Goal: Information Seeking & Learning: Learn about a topic

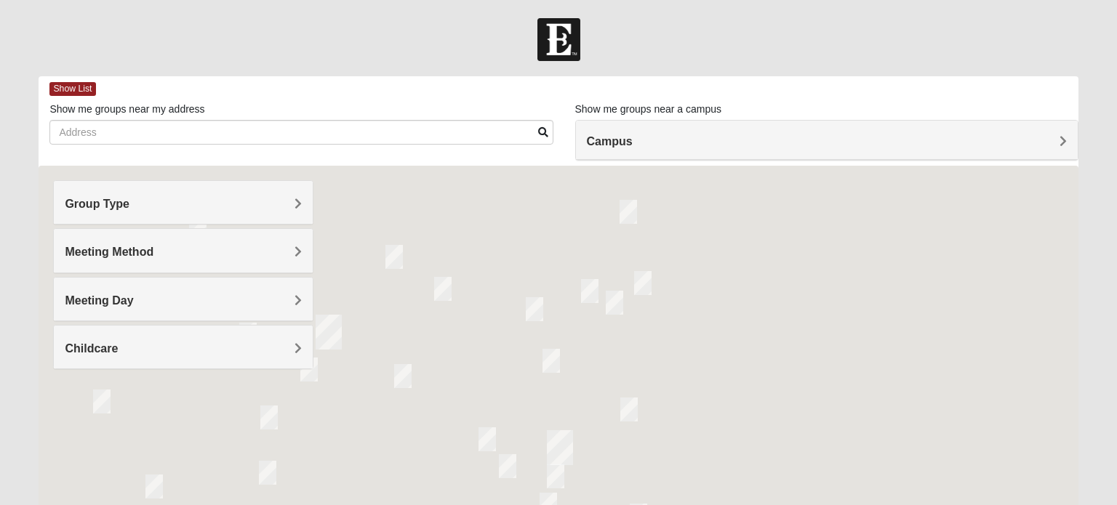
click at [238, 207] on h4 "Group Type" at bounding box center [183, 204] width 236 height 14
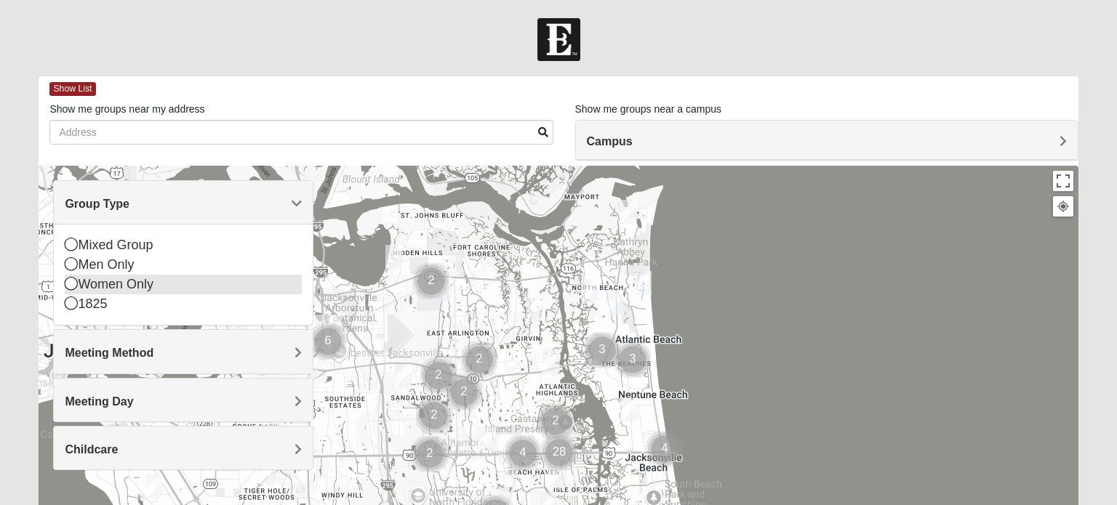
click at [120, 287] on div "Women Only" at bounding box center [183, 285] width 236 height 20
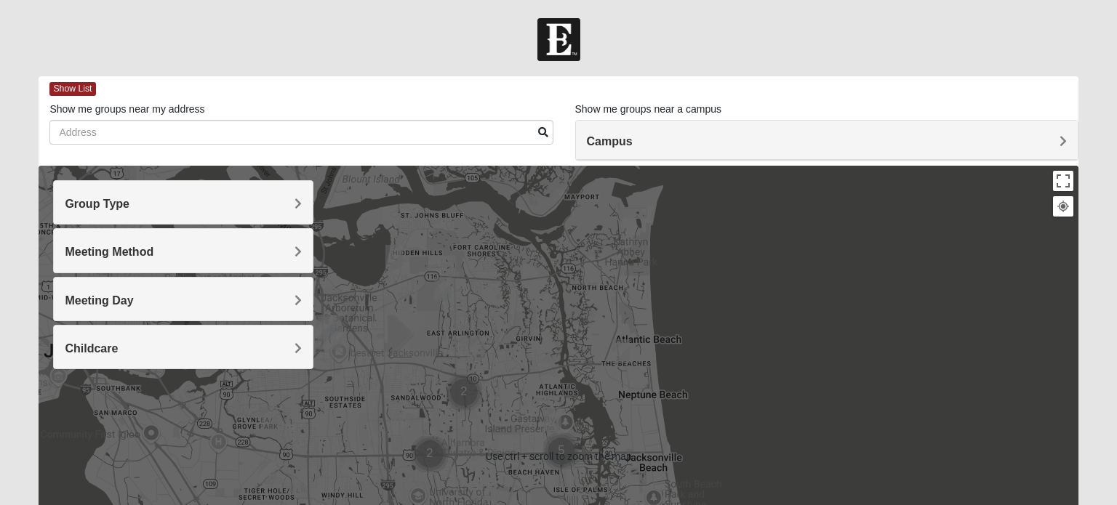
scroll to position [13, 0]
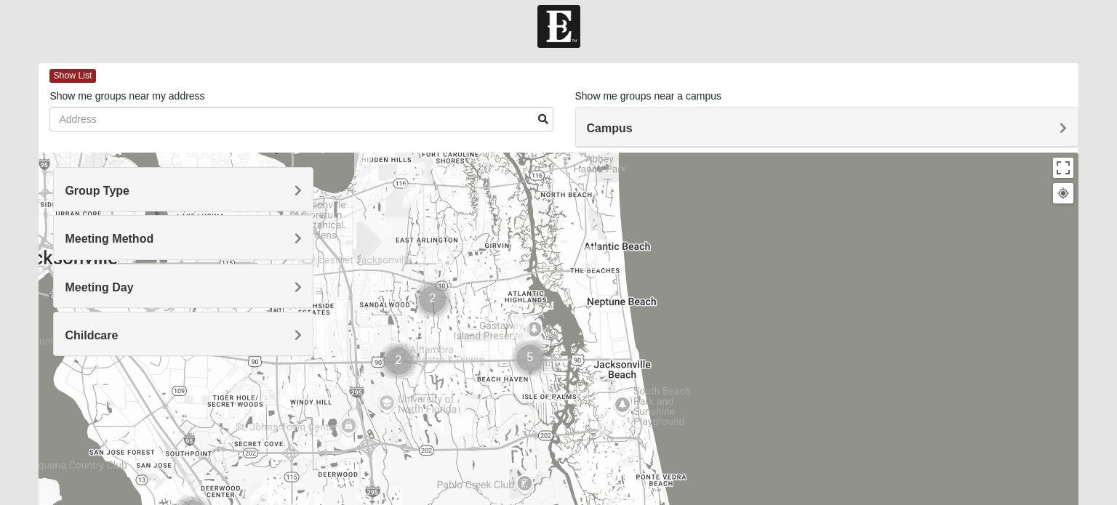
drag, startPoint x: 556, startPoint y: 283, endPoint x: 526, endPoint y: 200, distance: 88.3
click at [526, 200] on div at bounding box center [558, 444] width 1039 height 582
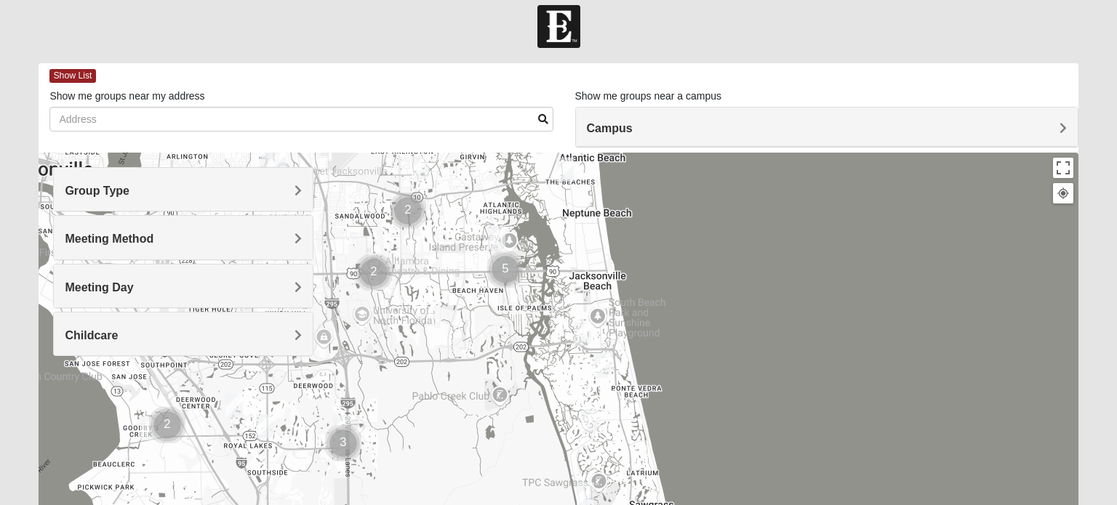
drag, startPoint x: 602, startPoint y: 338, endPoint x: 574, endPoint y: 241, distance: 101.3
click at [574, 241] on div at bounding box center [558, 444] width 1039 height 582
click at [582, 335] on img "Womens Doudna 32250" at bounding box center [582, 334] width 29 height 36
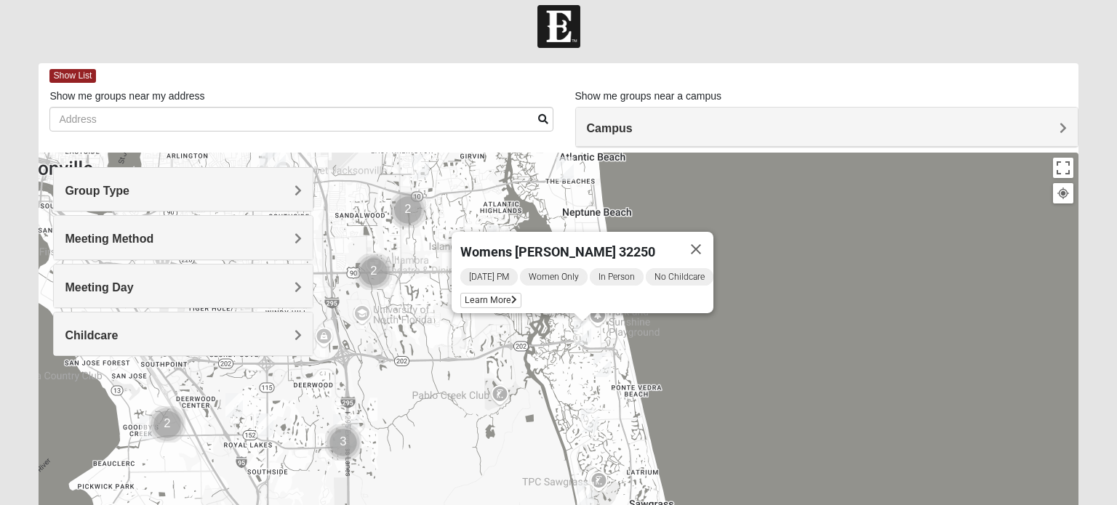
click at [601, 361] on img "Womens Barker/Johnson 32082" at bounding box center [602, 366] width 29 height 36
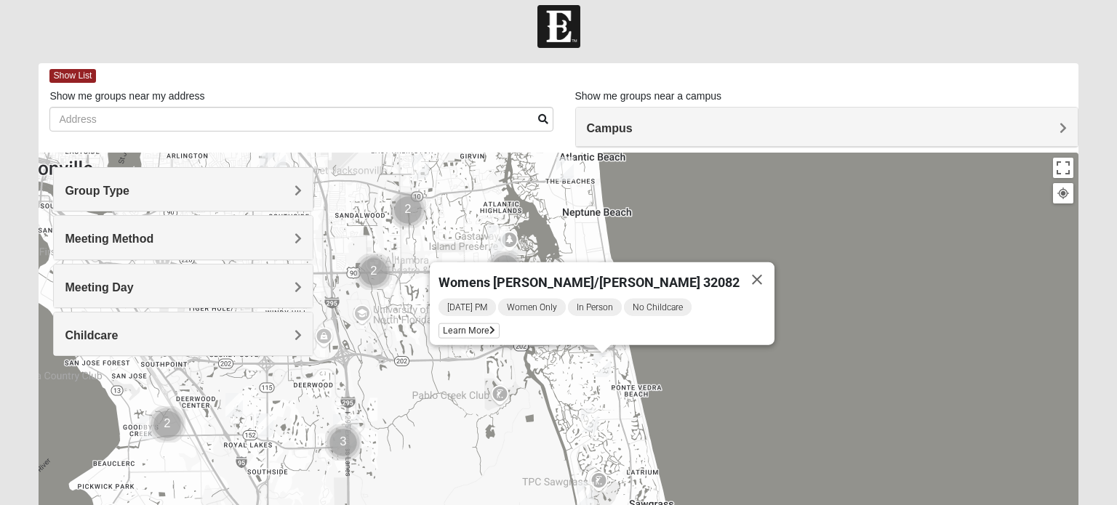
click at [590, 422] on img "Womens Paul 32082" at bounding box center [589, 421] width 29 height 36
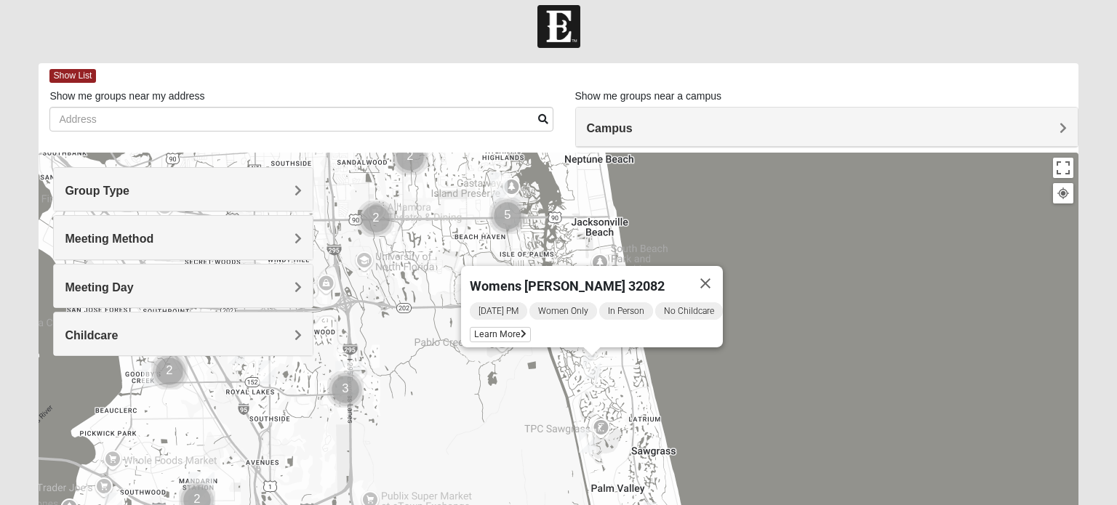
drag, startPoint x: 613, startPoint y: 436, endPoint x: 617, endPoint y: 376, distance: 59.7
click at [617, 376] on div "Womens Paul 32082 Tuesday PM Women Only In Person No Childcare Learn More" at bounding box center [558, 444] width 1039 height 582
click at [588, 444] on img "Womens Gibbs 32082" at bounding box center [587, 441] width 29 height 36
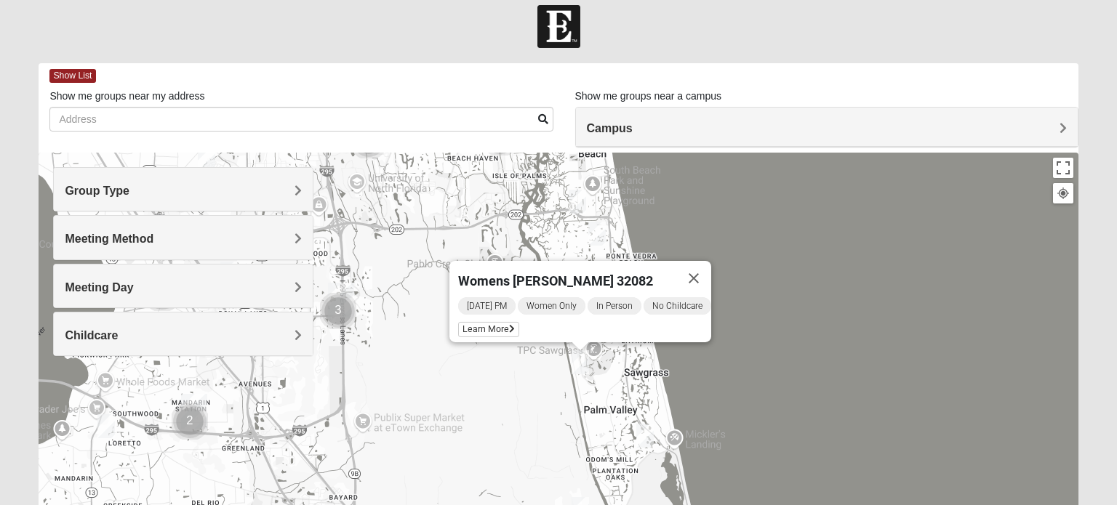
drag, startPoint x: 588, startPoint y: 444, endPoint x: 580, endPoint y: 361, distance: 83.3
click at [580, 361] on img "Womens Gibbs 32082" at bounding box center [580, 363] width 29 height 36
click at [646, 436] on img "Womens Beeson 32082" at bounding box center [644, 436] width 29 height 36
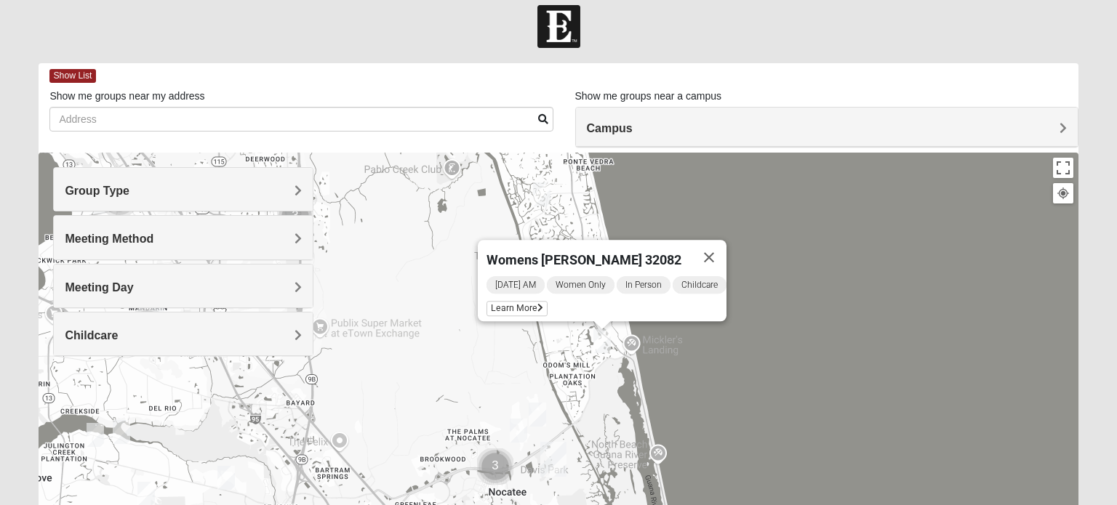
drag, startPoint x: 529, startPoint y: 439, endPoint x: 484, endPoint y: 343, distance: 105.7
click at [484, 343] on div "Womens Beeson 32082 Tuesday AM Women Only In Person Childcare Learn More" at bounding box center [558, 444] width 1039 height 582
click at [541, 413] on img "Womens Masulli 32081" at bounding box center [537, 415] width 29 height 36
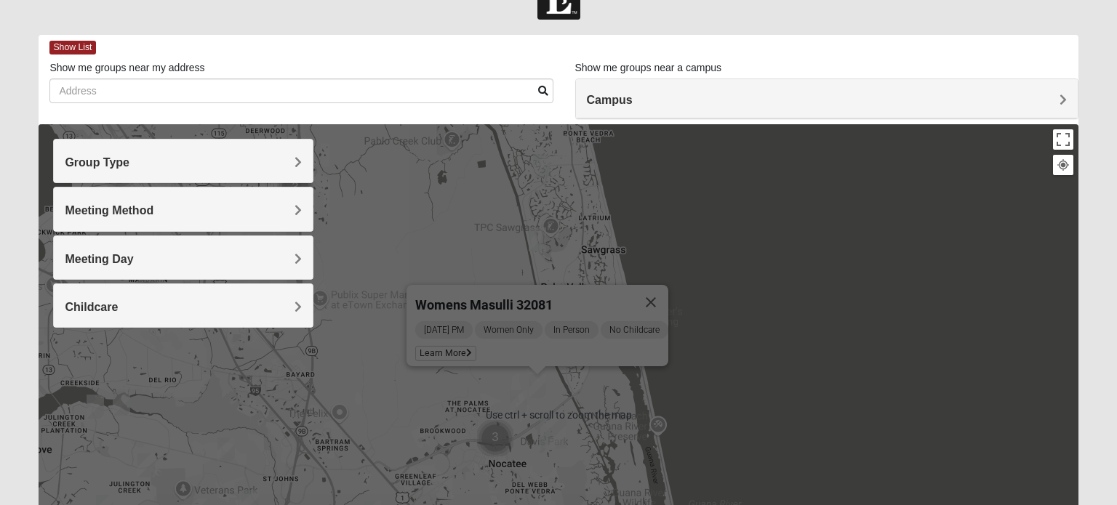
scroll to position [43, 0]
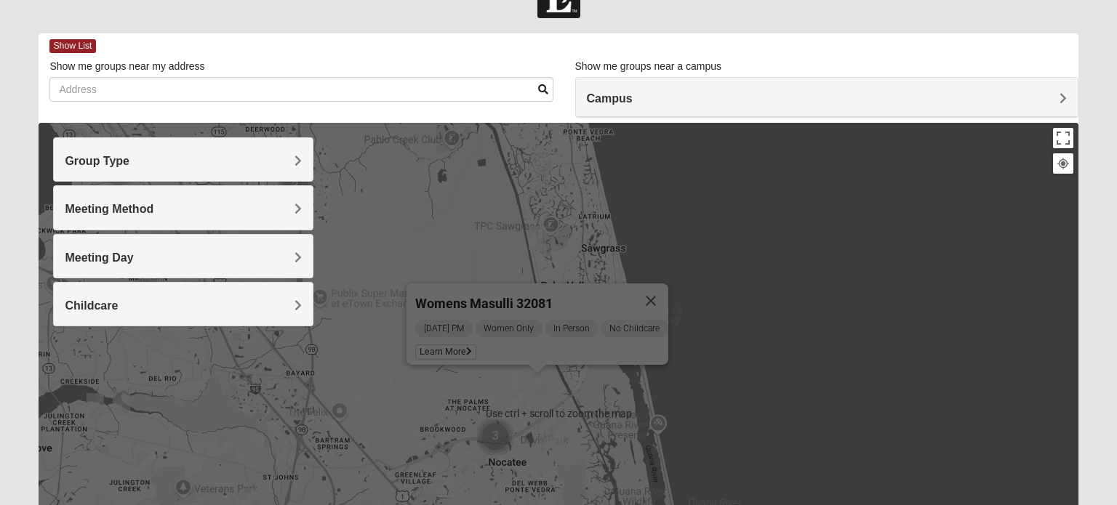
click at [520, 398] on img "Womens Bonner 32081" at bounding box center [518, 401] width 29 height 36
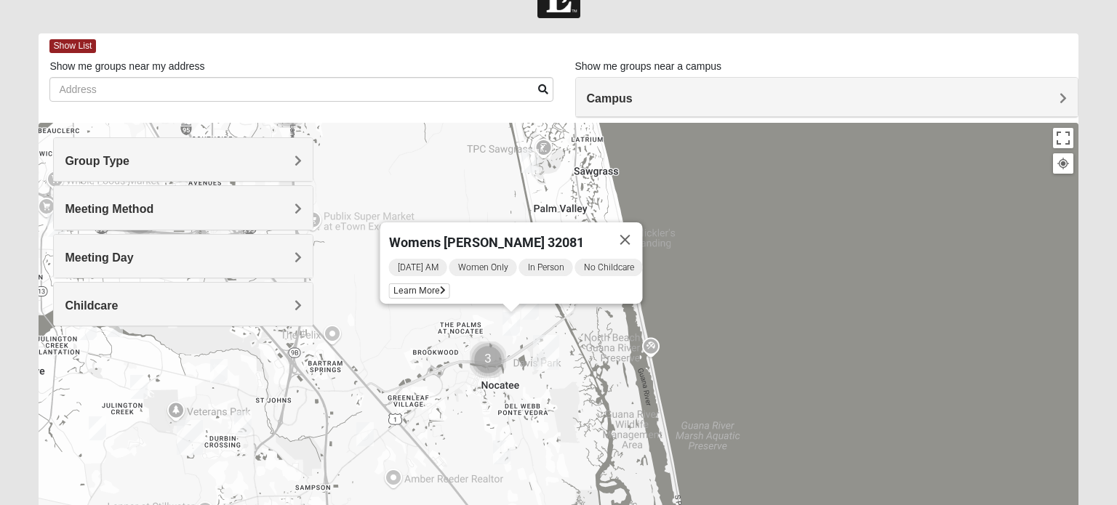
drag, startPoint x: 620, startPoint y: 401, endPoint x: 612, endPoint y: 318, distance: 83.3
click at [612, 318] on div "Womens Bonner 32081 Thursday AM Women Only In Person No Childcare Learn More" at bounding box center [558, 414] width 1039 height 582
click at [500, 454] on img "Womens Buckland/McGowan 32081" at bounding box center [501, 453] width 29 height 36
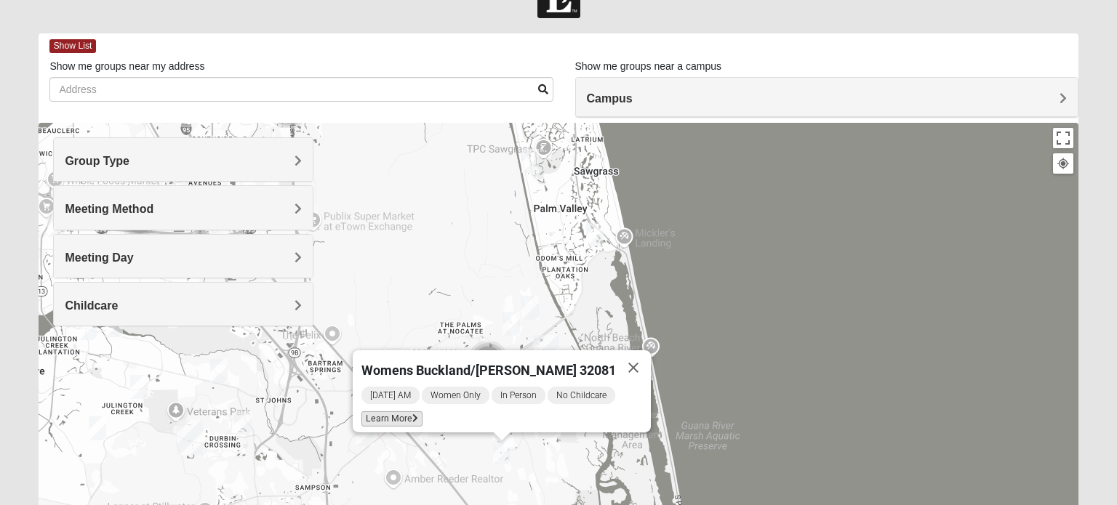
click at [410, 414] on span "Learn More" at bounding box center [391, 419] width 61 height 15
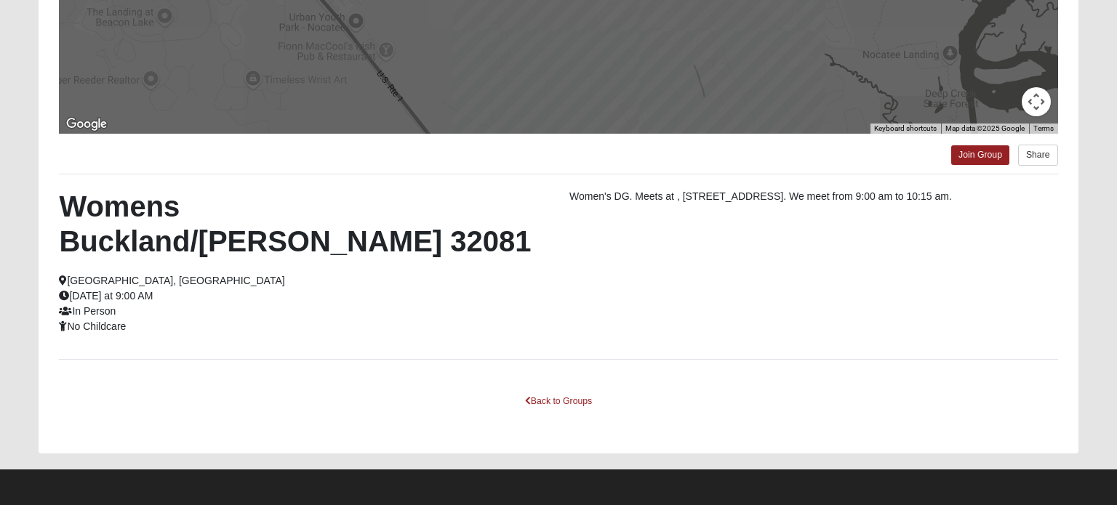
scroll to position [0, 0]
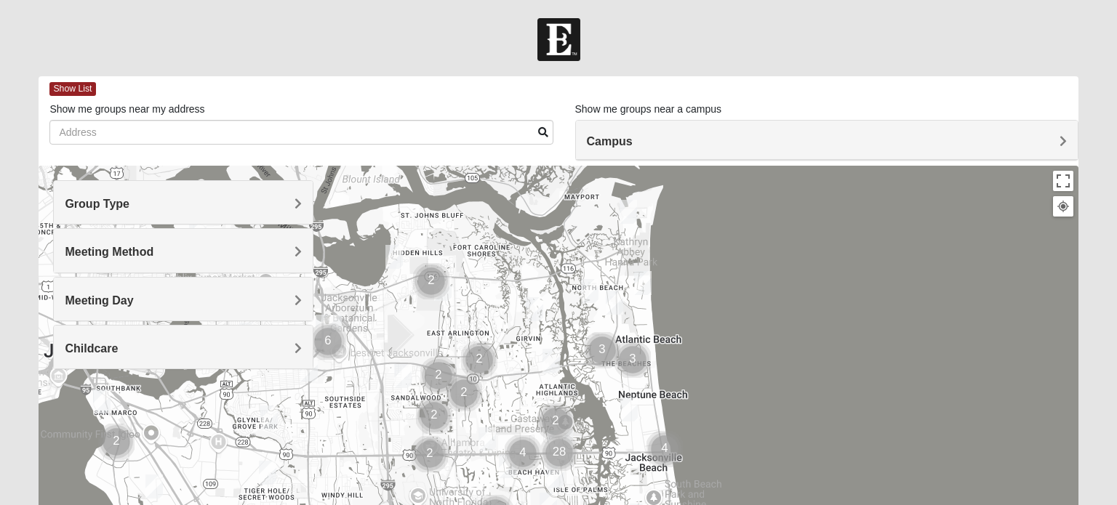
click at [228, 207] on h4 "Group Type" at bounding box center [183, 204] width 236 height 14
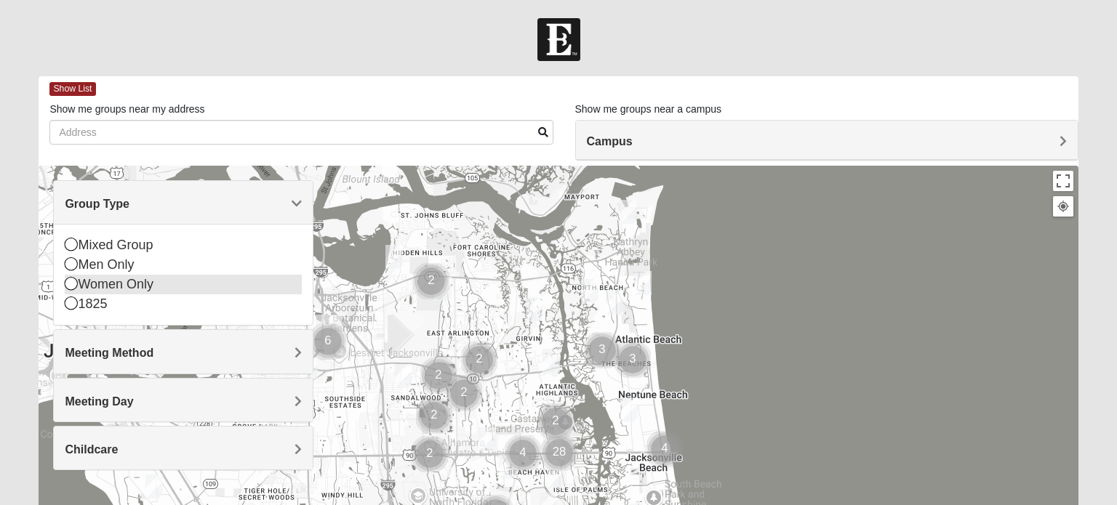
click at [140, 284] on div "Women Only" at bounding box center [183, 285] width 236 height 20
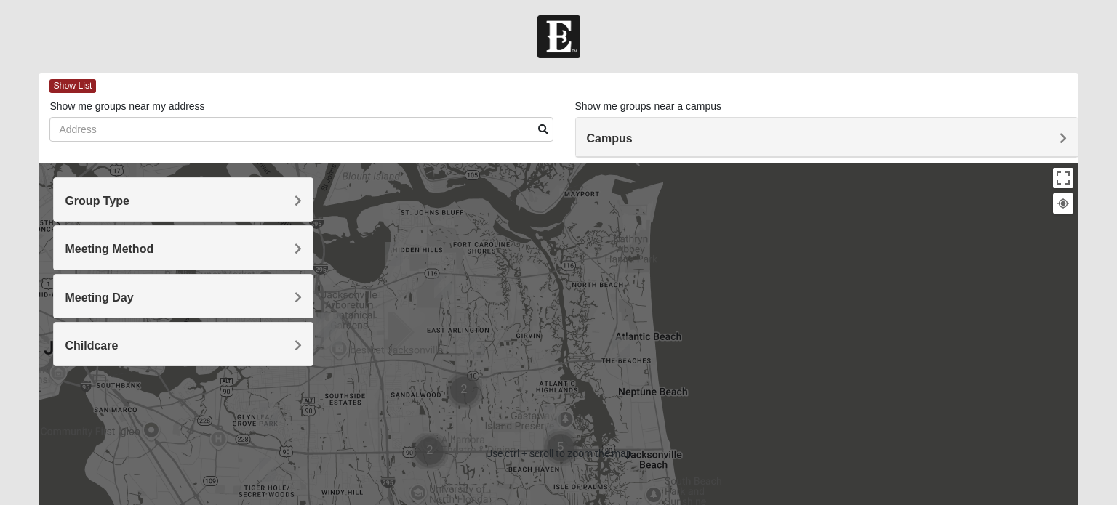
scroll to position [1, 0]
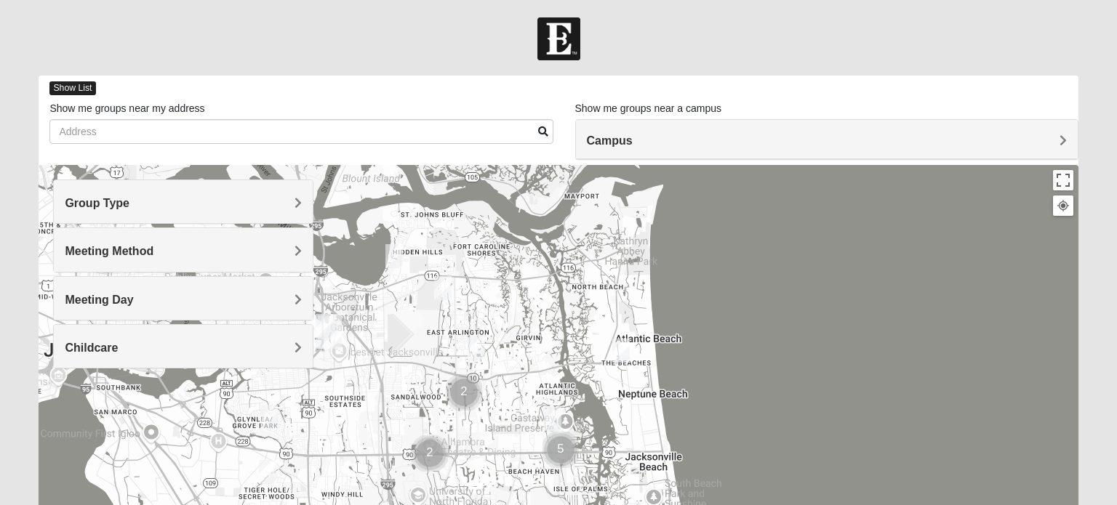
click at [62, 86] on span "Show List" at bounding box center [72, 88] width 46 height 14
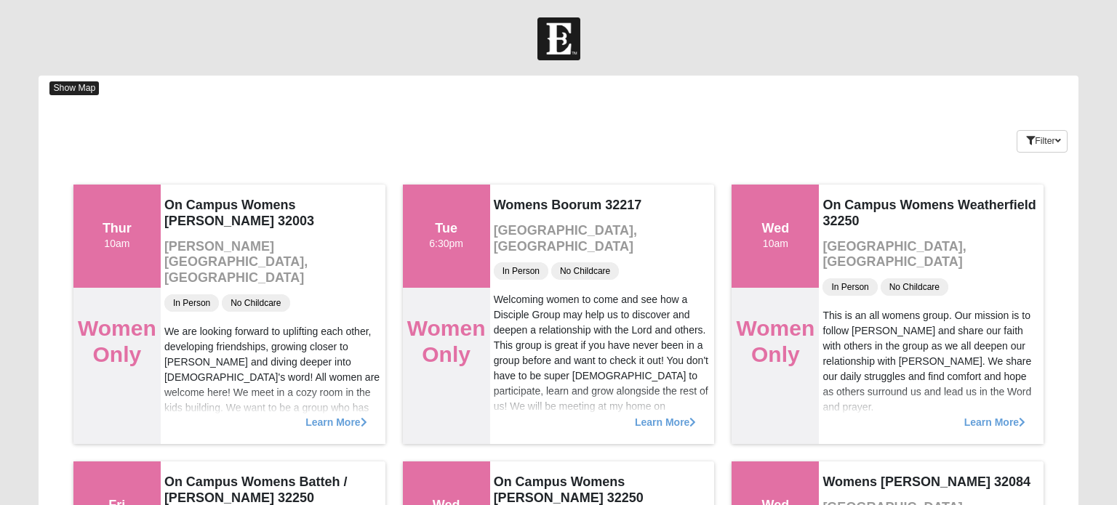
click at [88, 87] on span "Show Map" at bounding box center [73, 88] width 49 height 14
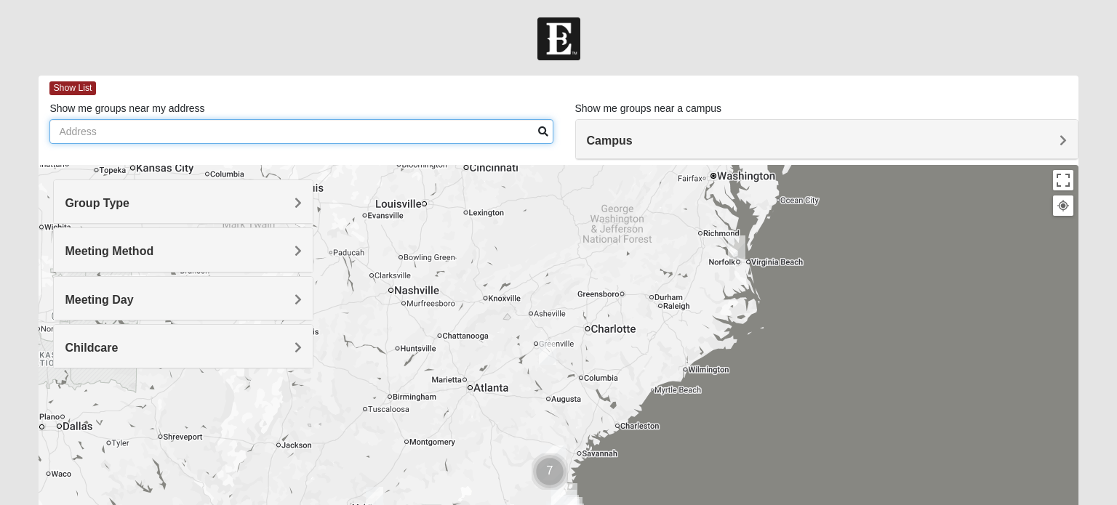
click at [119, 137] on input "Show me groups near my address" at bounding box center [300, 131] width 503 height 25
type input "42 Rialto Drive ponte vedra"
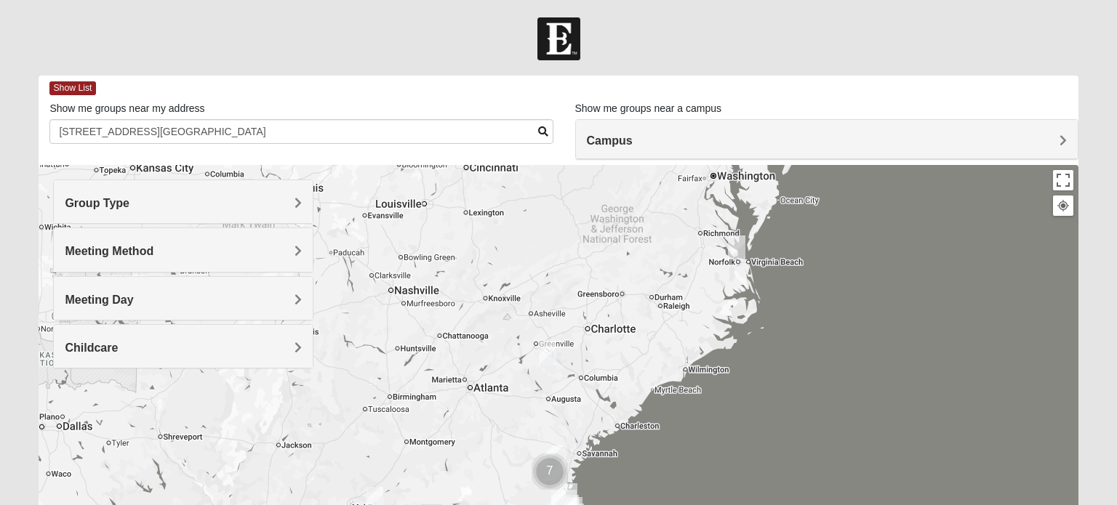
click at [541, 135] on span at bounding box center [543, 132] width 10 height 10
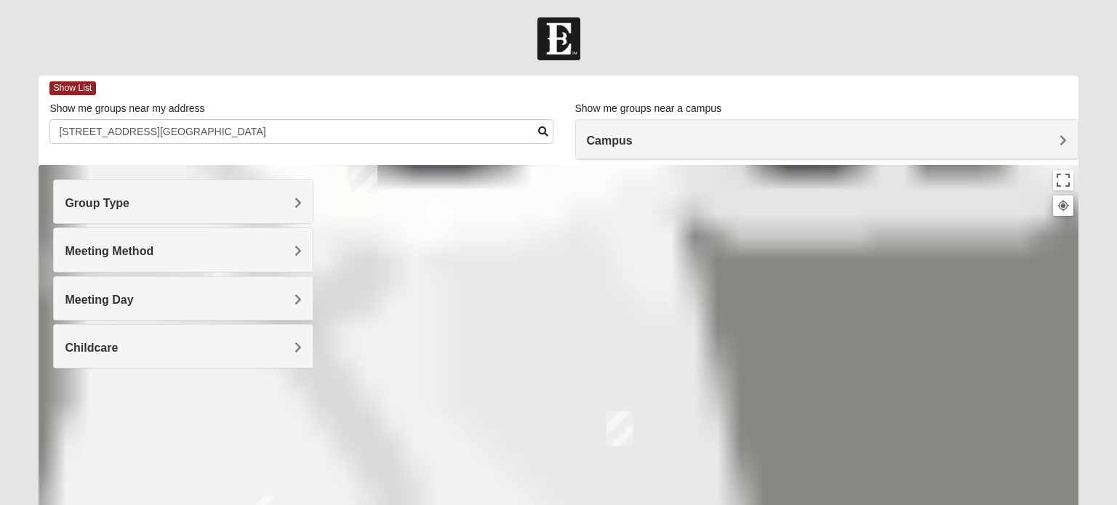
click at [542, 127] on span at bounding box center [543, 132] width 10 height 10
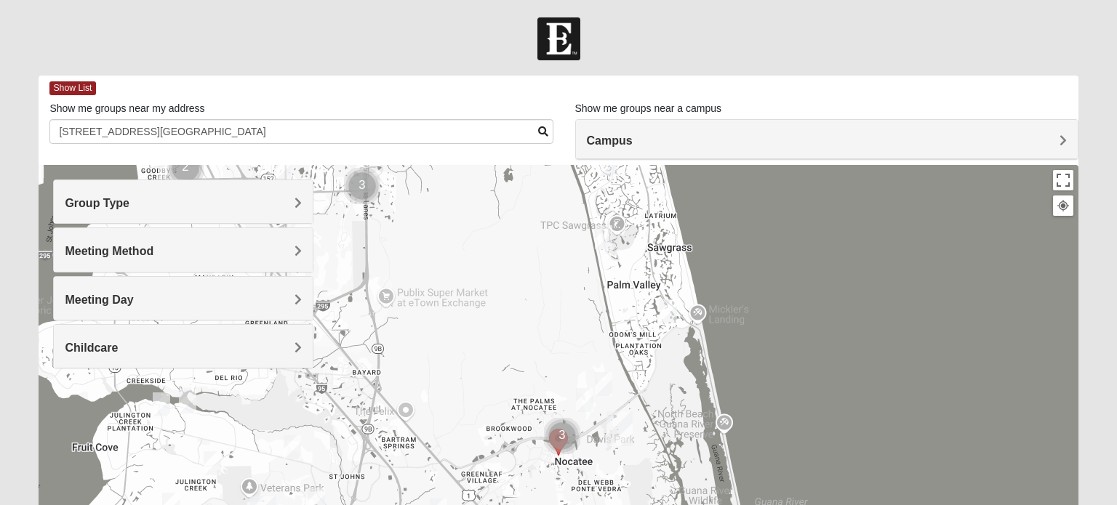
click at [165, 204] on h4 "Group Type" at bounding box center [183, 203] width 236 height 14
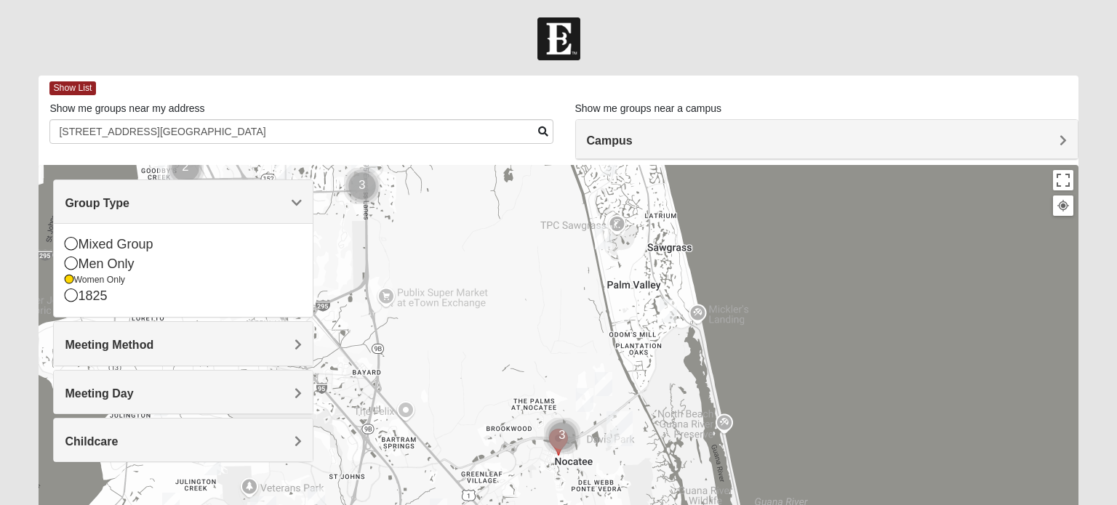
click at [165, 204] on h4 "Group Type" at bounding box center [183, 203] width 236 height 14
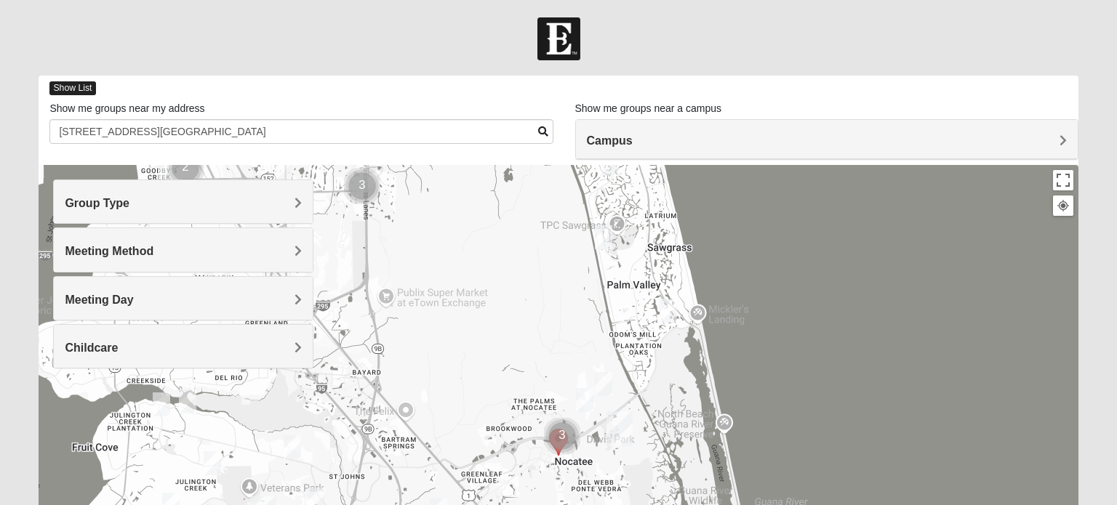
click at [83, 92] on span "Show List" at bounding box center [72, 88] width 46 height 14
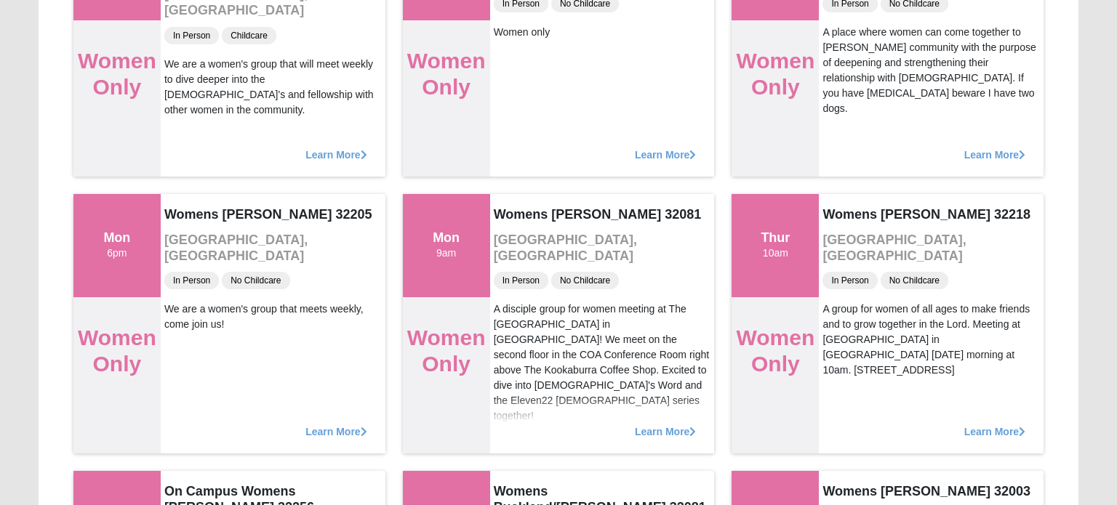
scroll to position [3598, 0]
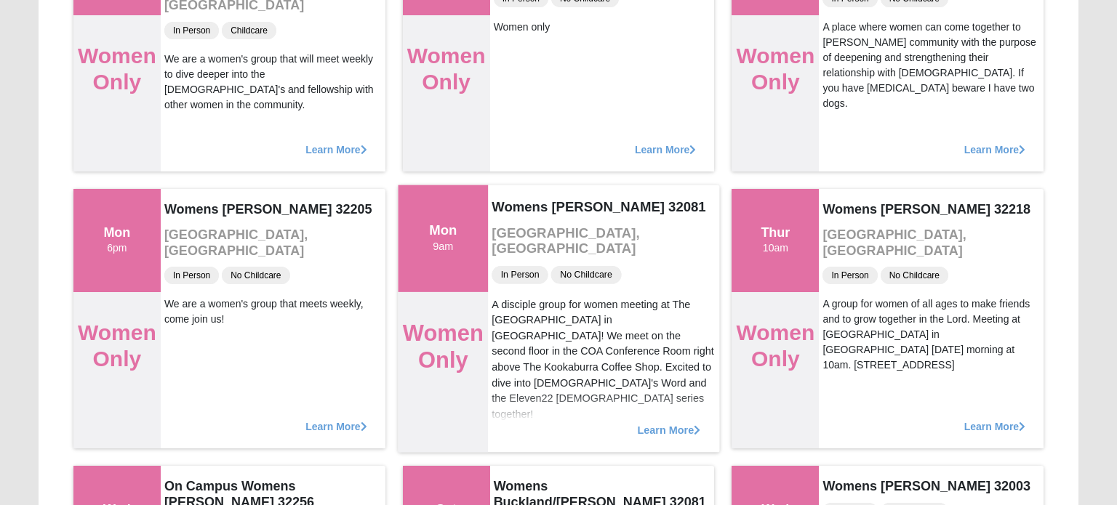
click at [666, 422] on span "Learn More" at bounding box center [668, 422] width 63 height 0
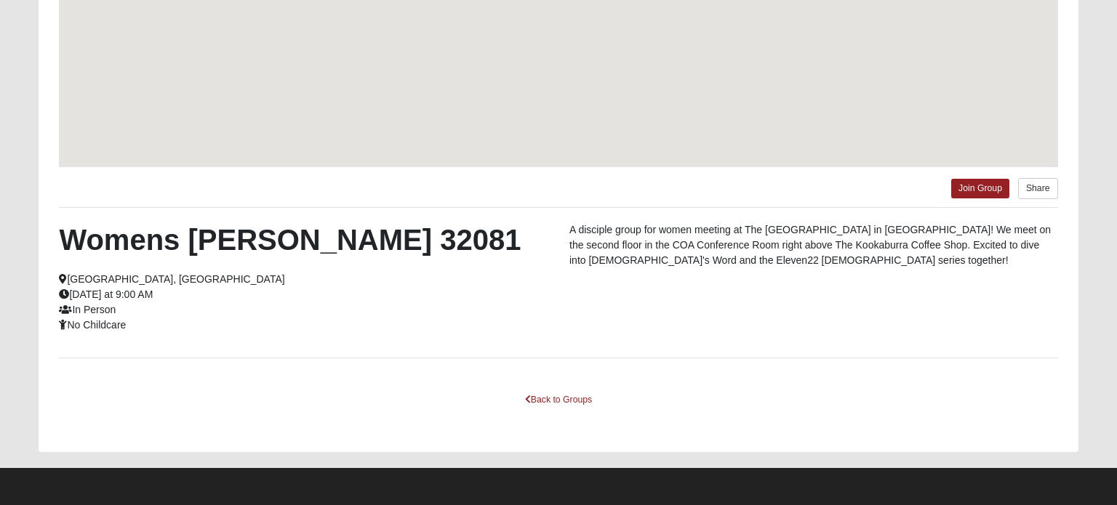
scroll to position [281, 0]
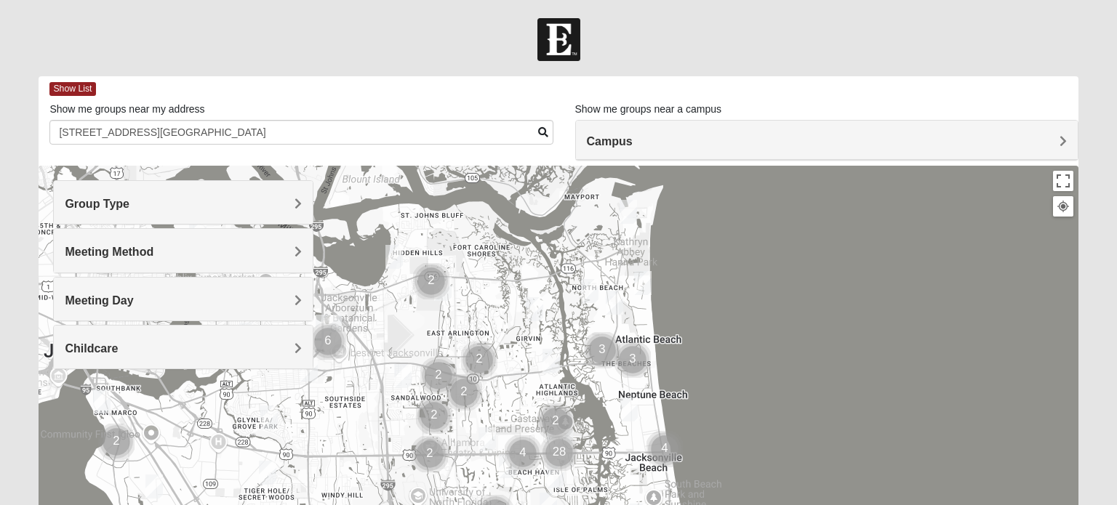
click at [236, 197] on h4 "Group Type" at bounding box center [183, 204] width 236 height 14
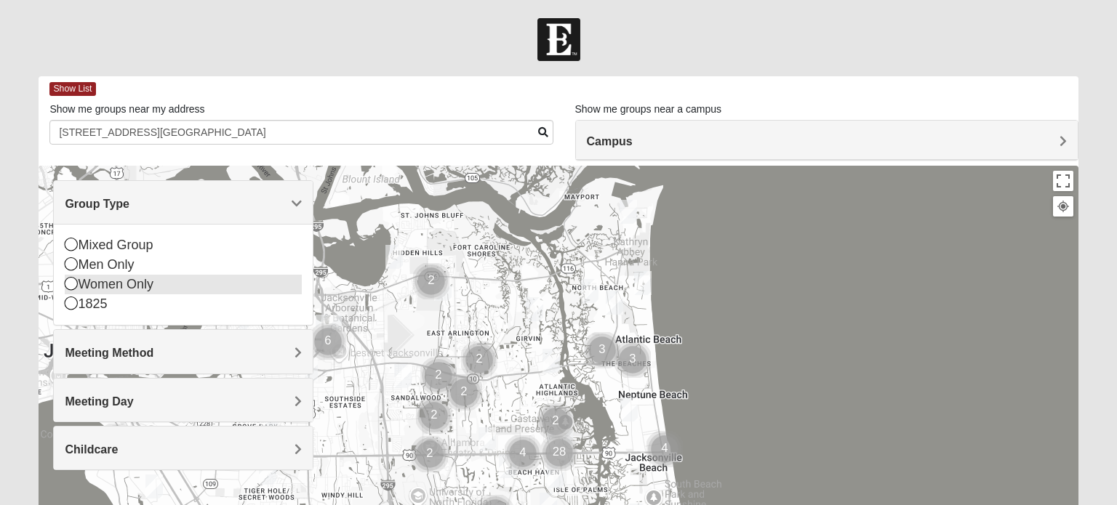
click at [153, 285] on div "Women Only" at bounding box center [183, 285] width 236 height 20
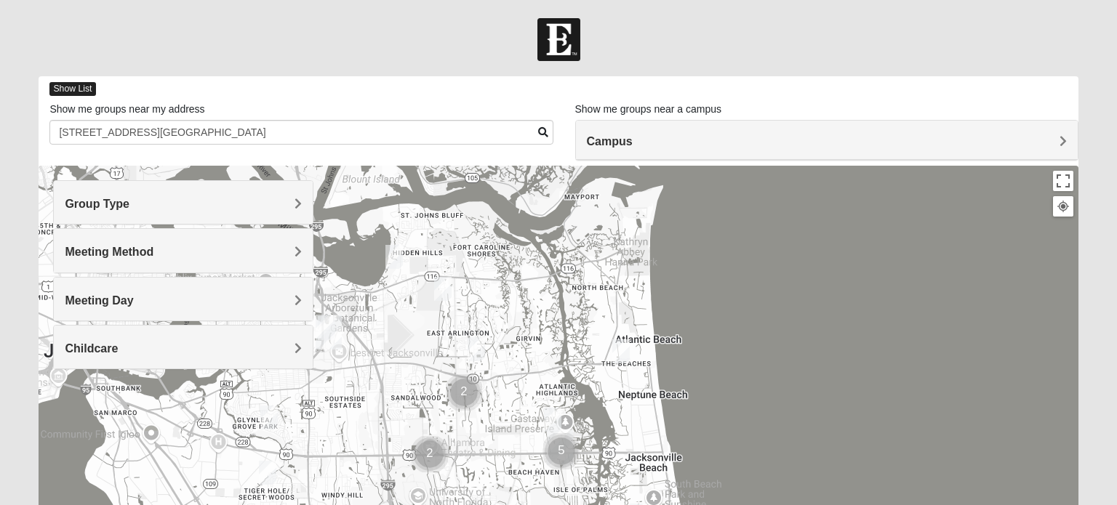
click at [71, 88] on span "Show List" at bounding box center [72, 89] width 46 height 14
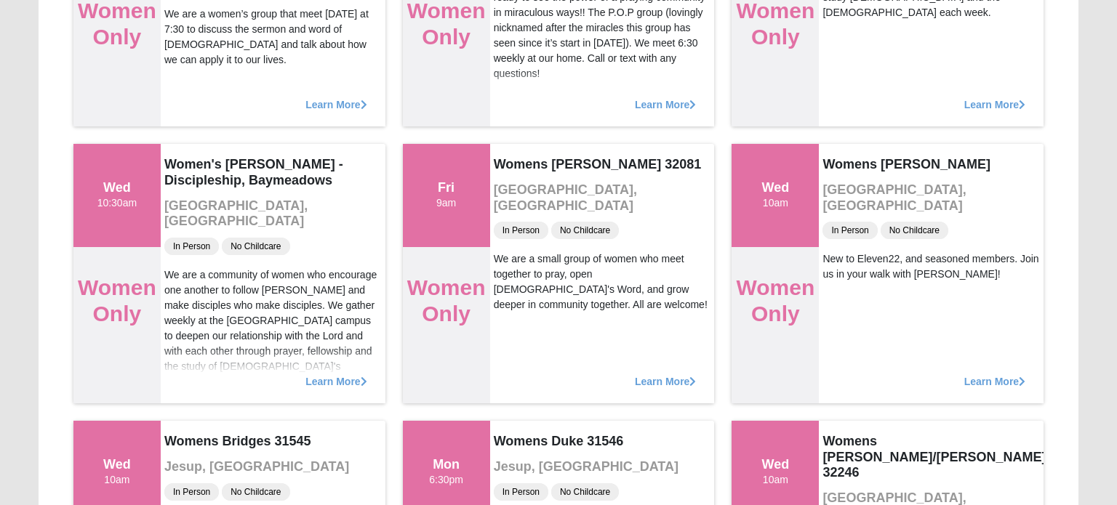
scroll to position [4759, 0]
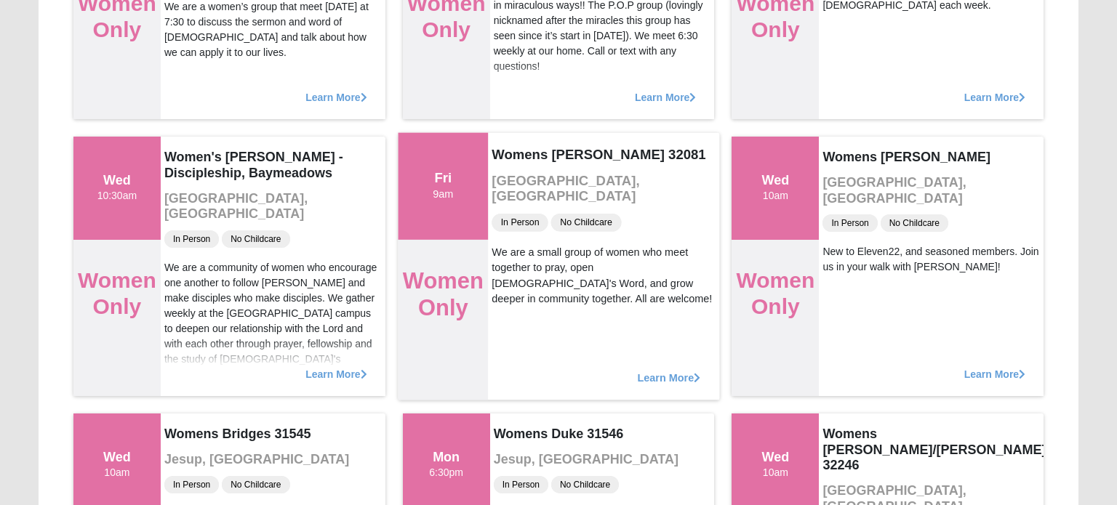
click at [684, 370] on span "Learn More" at bounding box center [668, 370] width 63 height 0
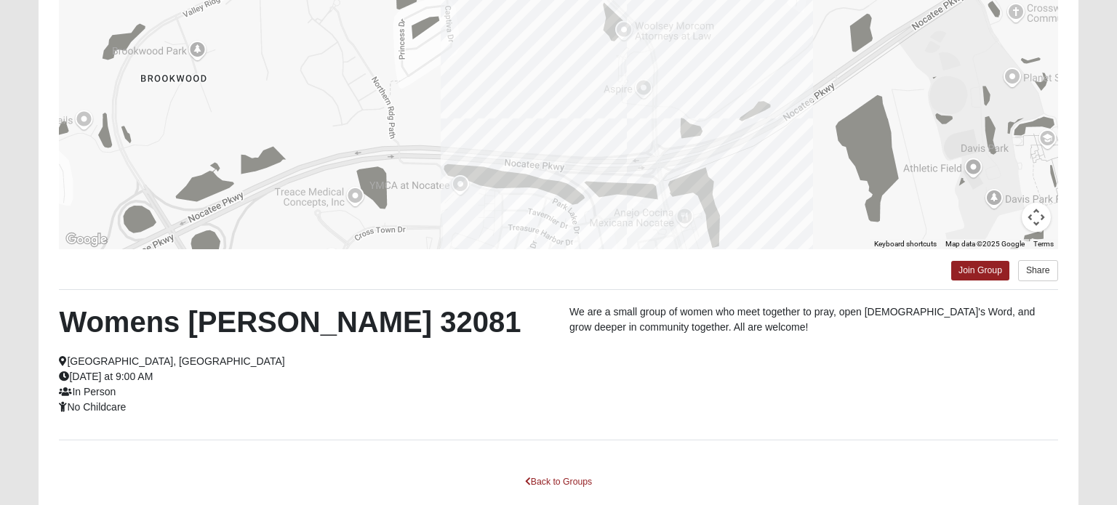
scroll to position [281, 0]
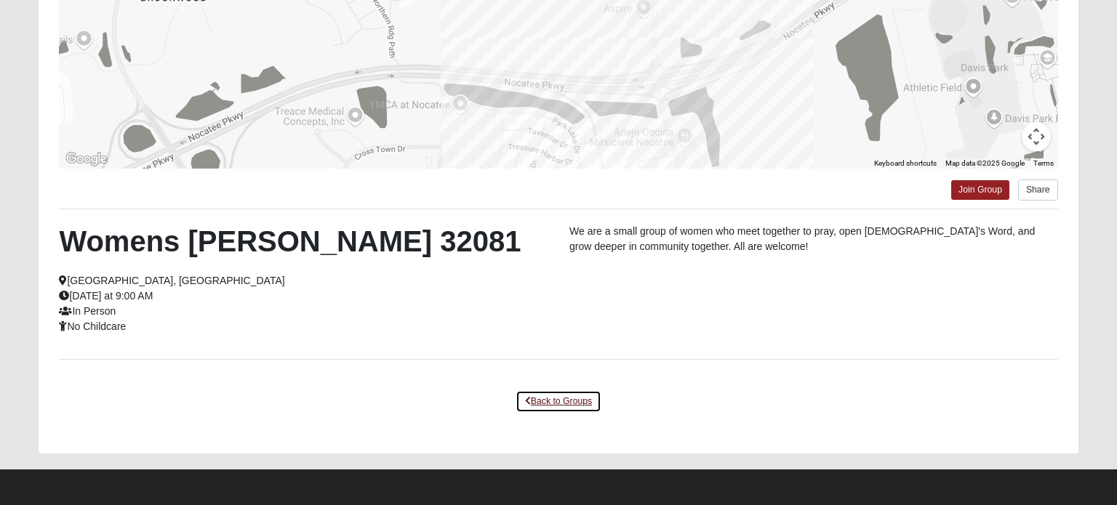
click at [582, 403] on link "Back to Groups" at bounding box center [559, 401] width 86 height 23
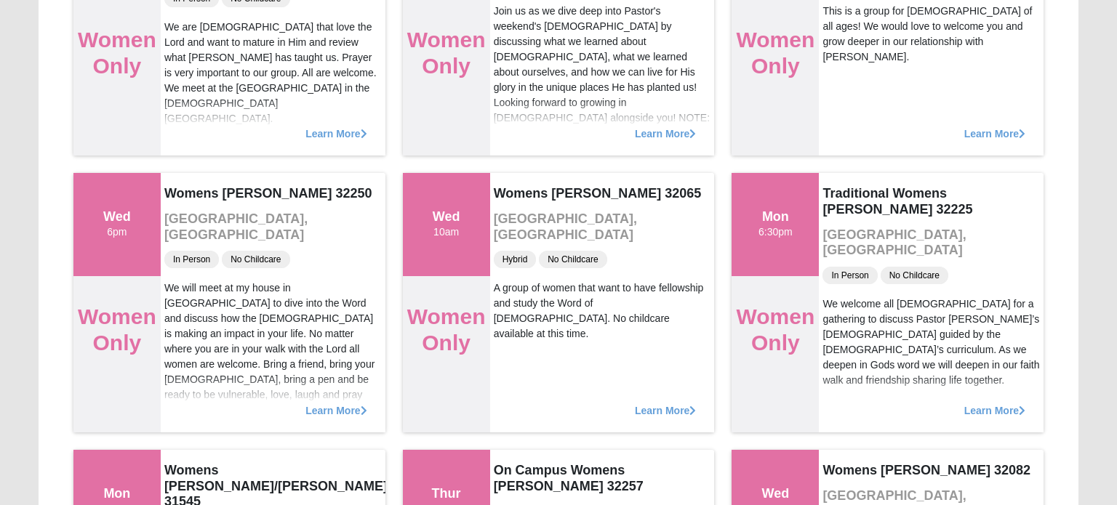
scroll to position [0, 0]
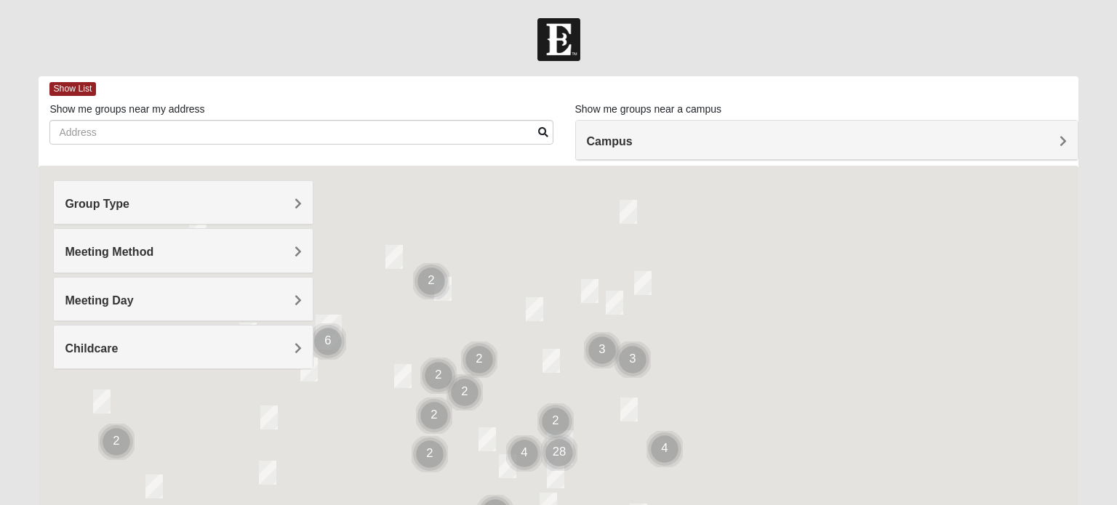
click at [193, 209] on h4 "Group Type" at bounding box center [183, 204] width 236 height 14
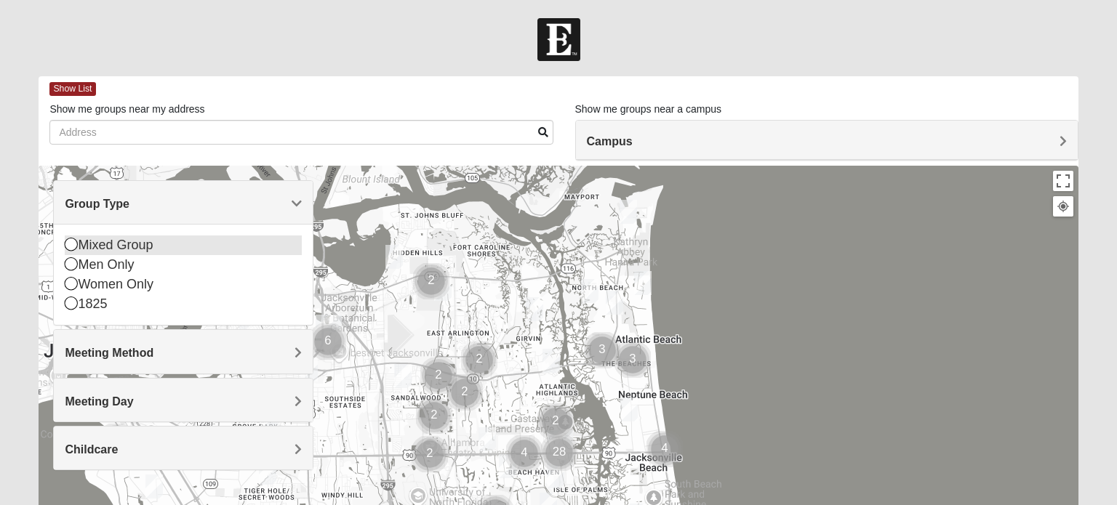
click at [130, 247] on div "Mixed Group" at bounding box center [183, 246] width 236 height 20
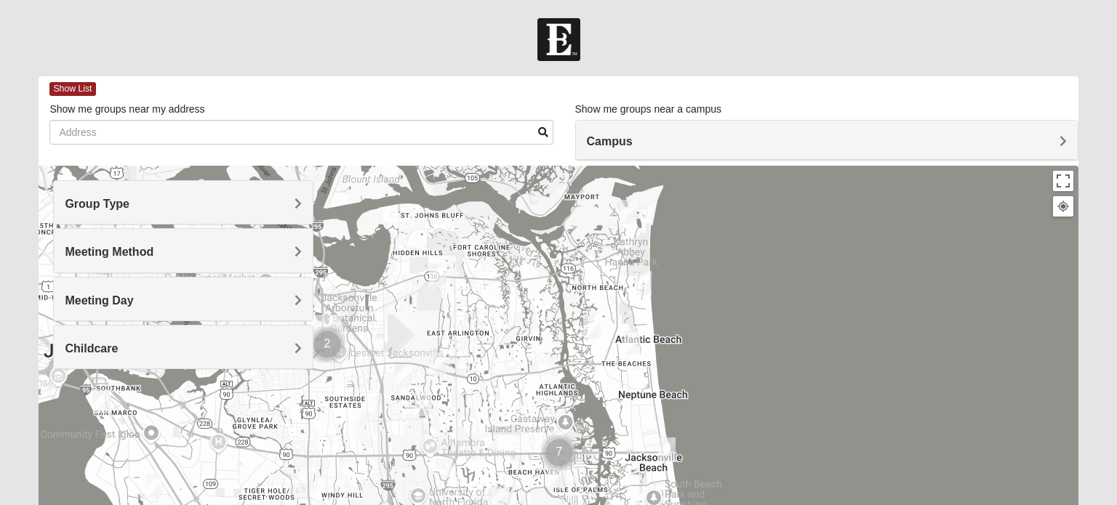
click at [153, 298] on h4 "Meeting Day" at bounding box center [183, 301] width 236 height 14
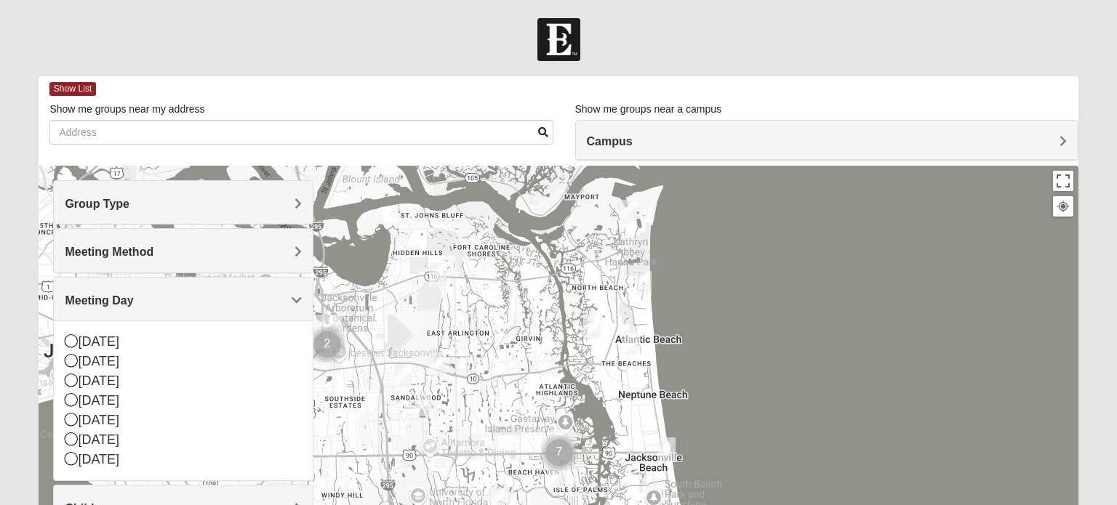
click at [153, 298] on h4 "Meeting Day" at bounding box center [183, 301] width 236 height 14
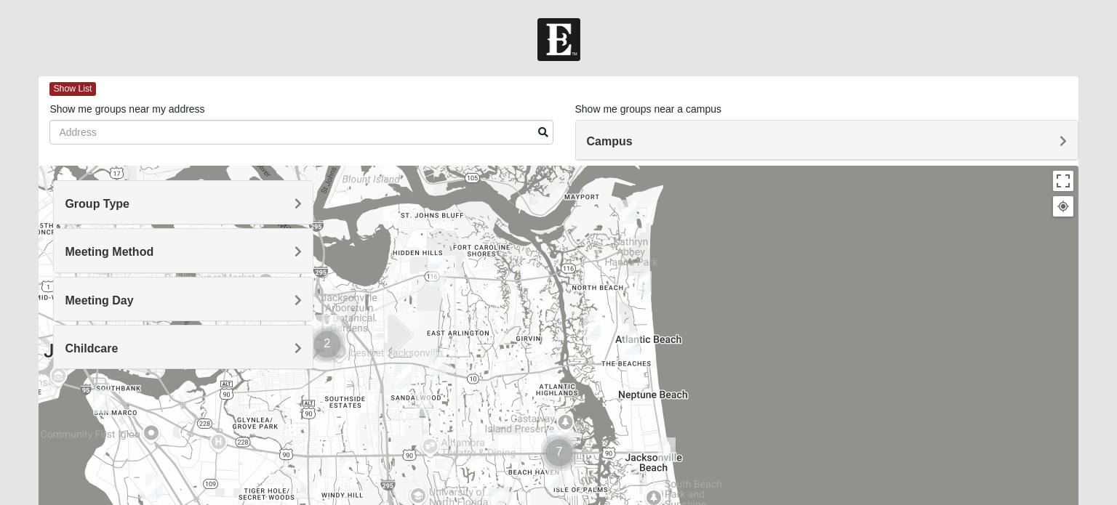
click at [145, 259] on div "Meeting Method" at bounding box center [183, 250] width 258 height 43
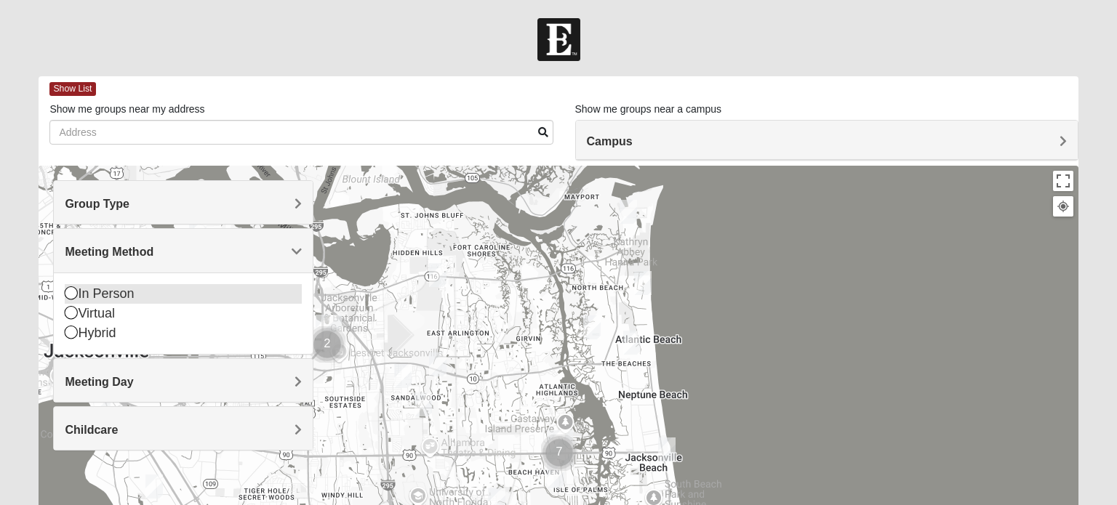
click at [116, 296] on div "In Person" at bounding box center [183, 294] width 236 height 20
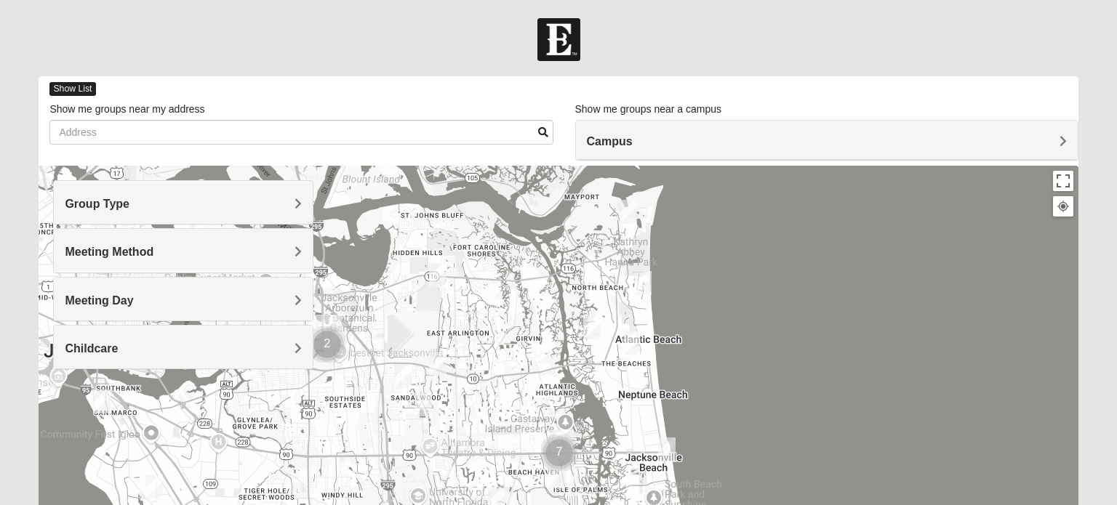
click at [80, 87] on span "Show List" at bounding box center [72, 89] width 46 height 14
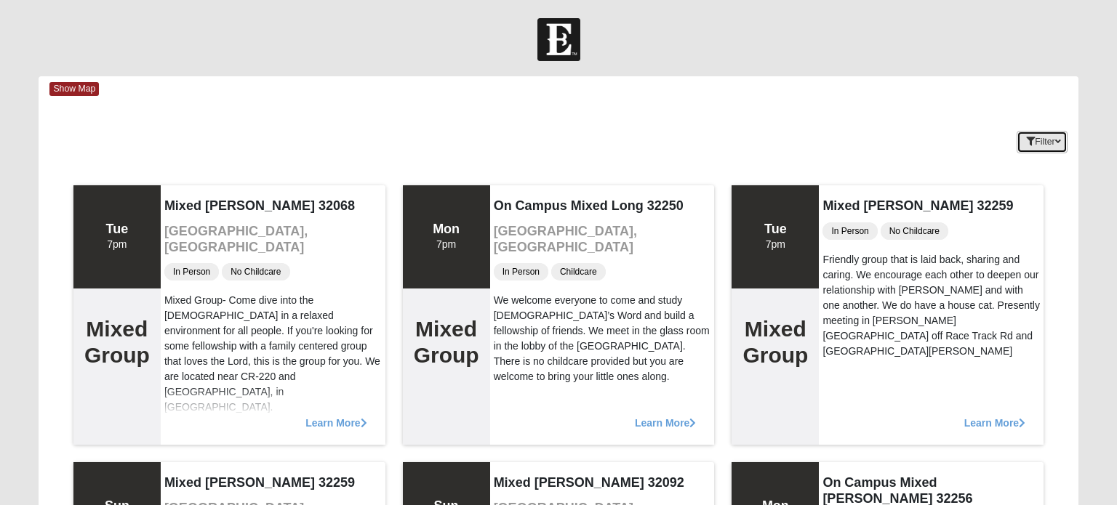
click at [1022, 133] on button "Filter" at bounding box center [1042, 142] width 50 height 23
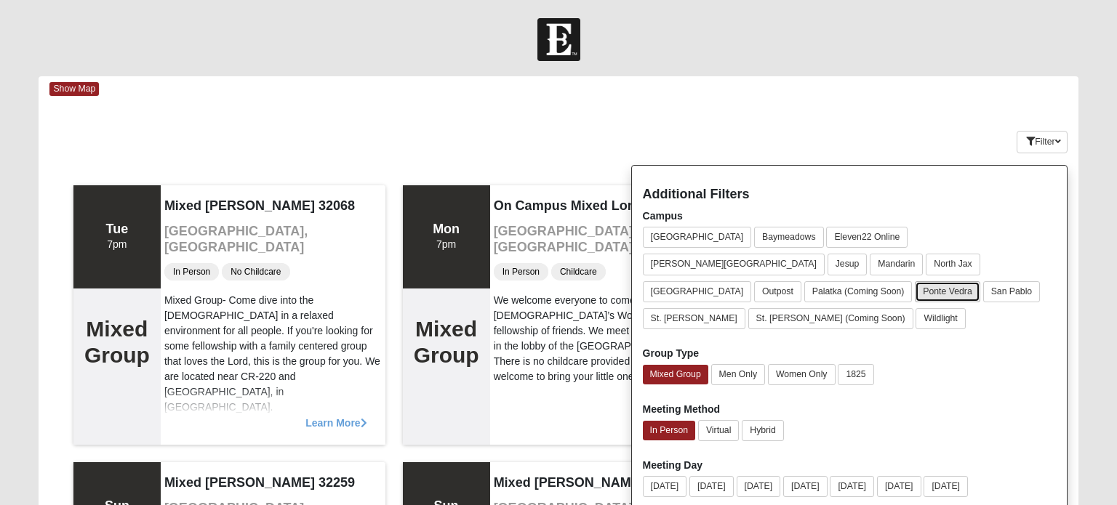
click at [968, 281] on button "Ponte Vedra" at bounding box center [947, 291] width 65 height 21
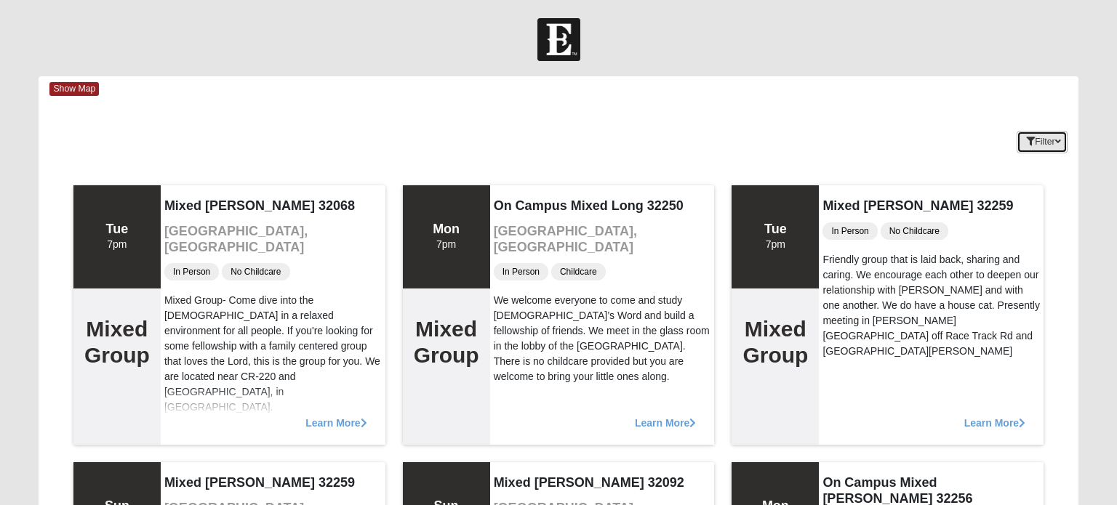
click at [1042, 142] on button "Filter" at bounding box center [1042, 142] width 50 height 23
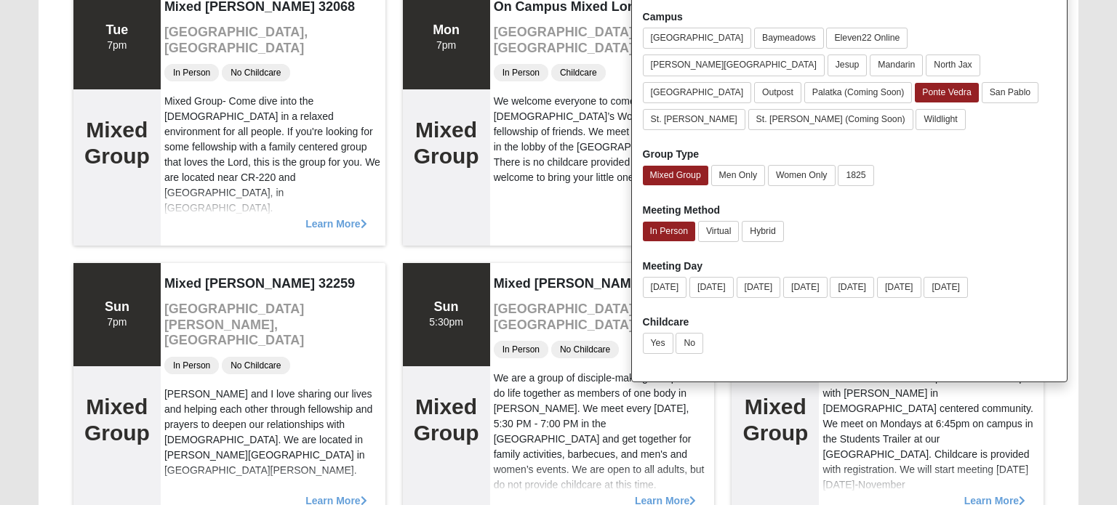
click at [948, 333] on div "Yes No" at bounding box center [849, 346] width 413 height 27
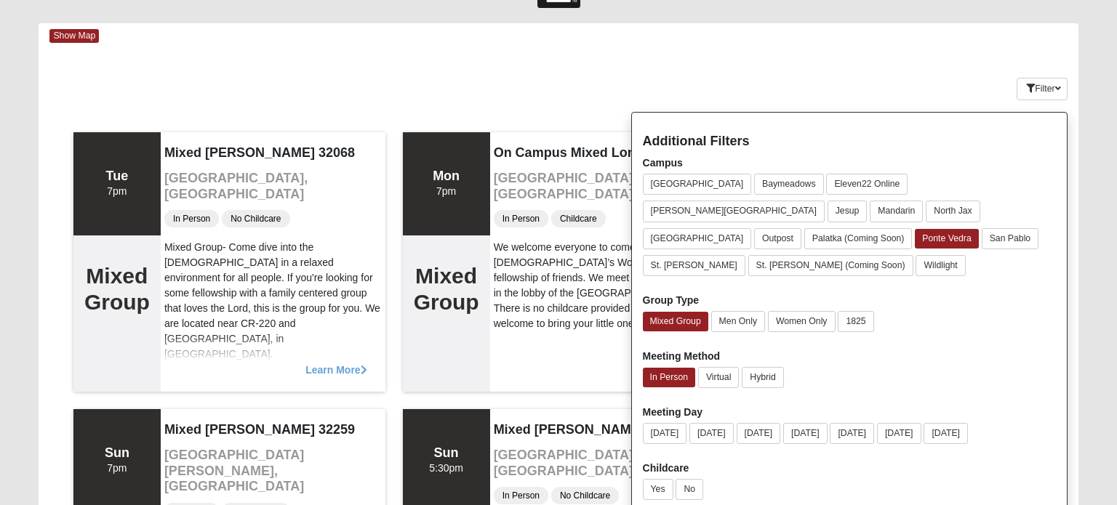
scroll to position [52, 0]
click at [1026, 92] on icon "button" at bounding box center [1030, 89] width 9 height 9
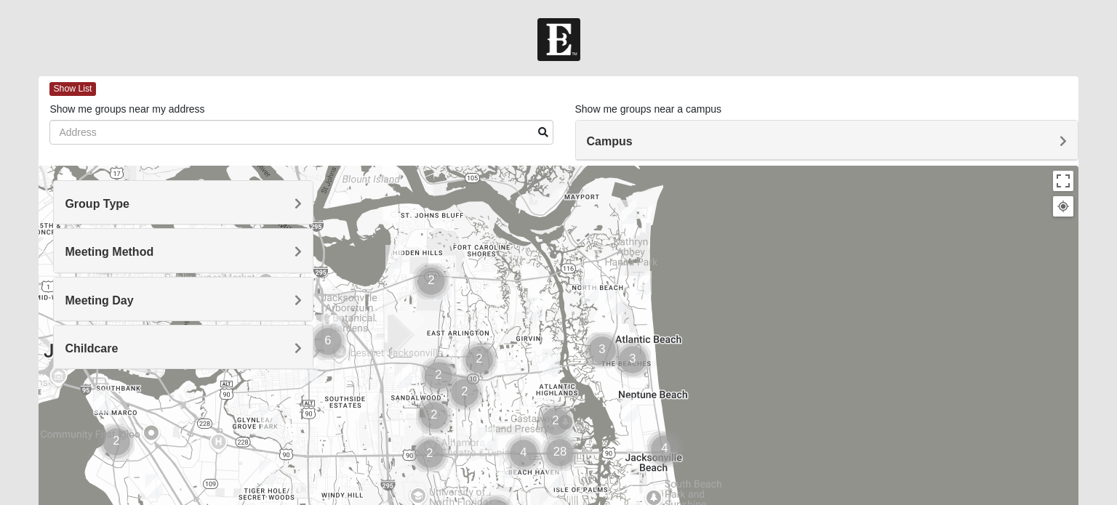
click at [263, 204] on h4 "Group Type" at bounding box center [183, 204] width 236 height 14
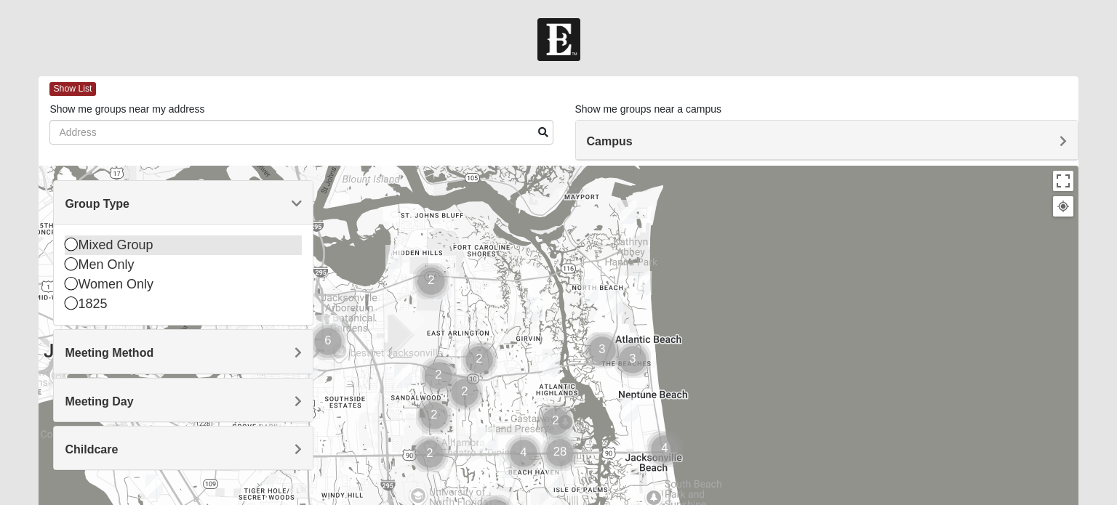
click at [135, 247] on div "Mixed Group" at bounding box center [183, 246] width 236 height 20
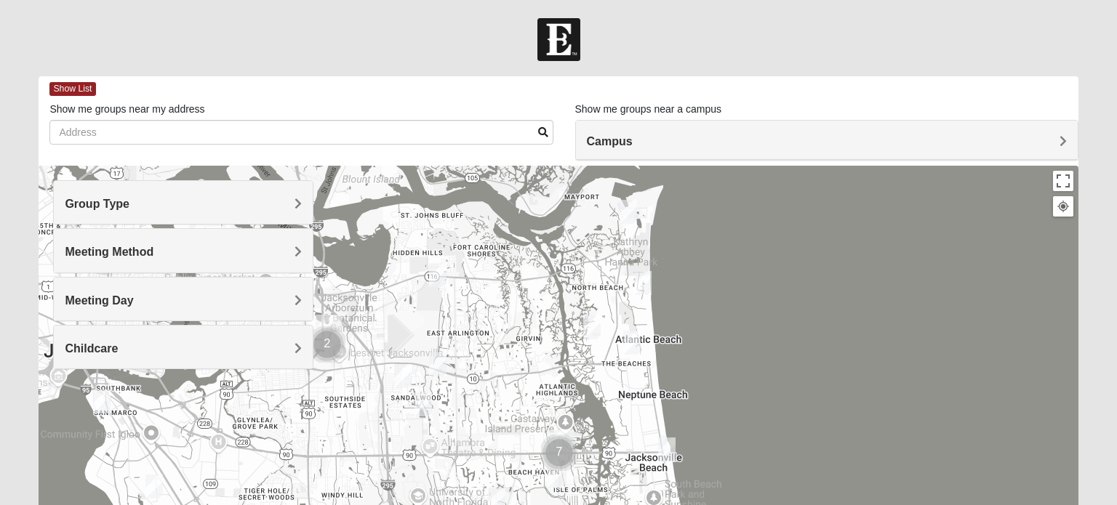
click at [171, 345] on h4 "Childcare" at bounding box center [183, 349] width 236 height 14
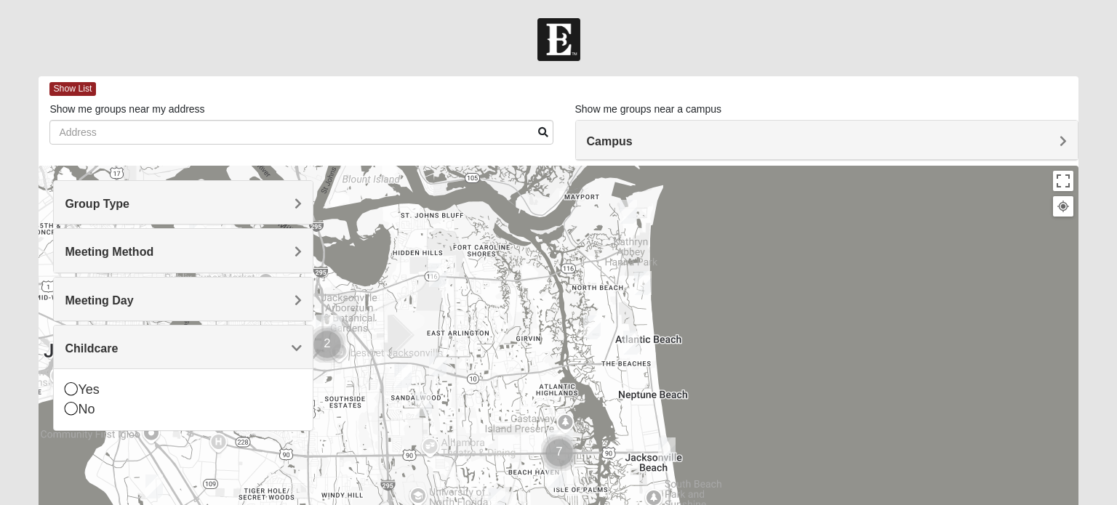
click at [191, 253] on h4 "Meeting Method" at bounding box center [183, 252] width 236 height 14
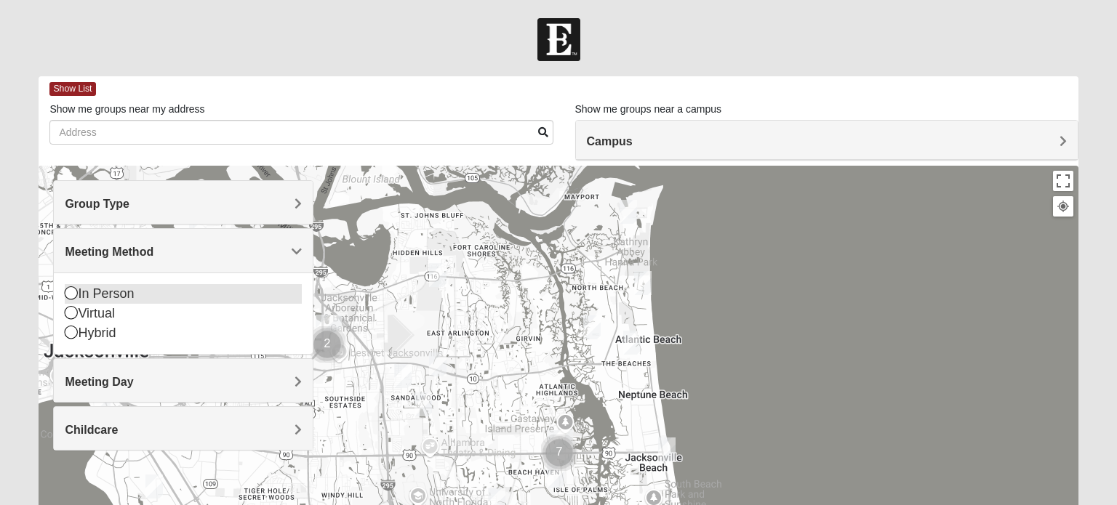
click at [171, 287] on div "In Person" at bounding box center [183, 294] width 236 height 20
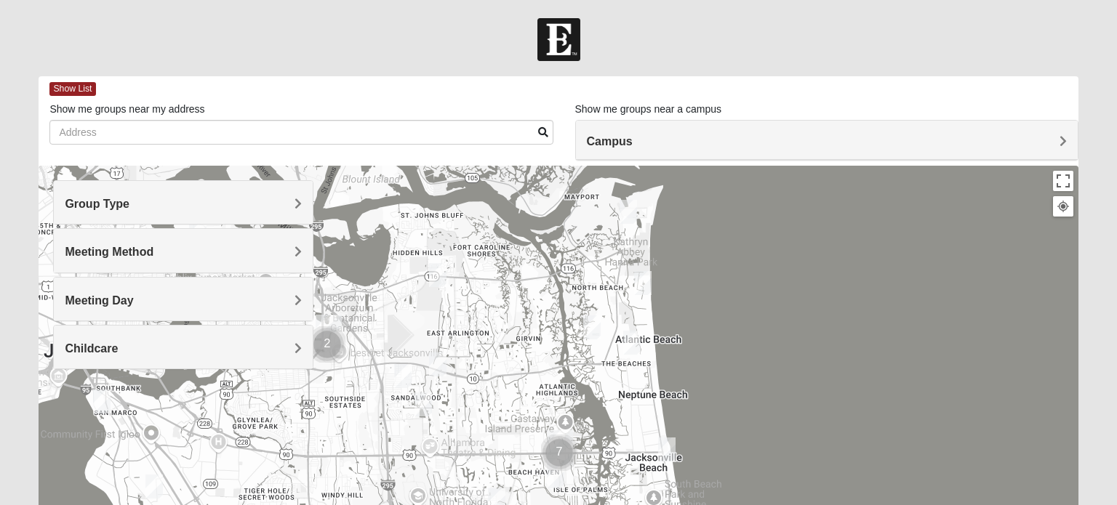
click at [173, 294] on h4 "Meeting Day" at bounding box center [183, 301] width 236 height 14
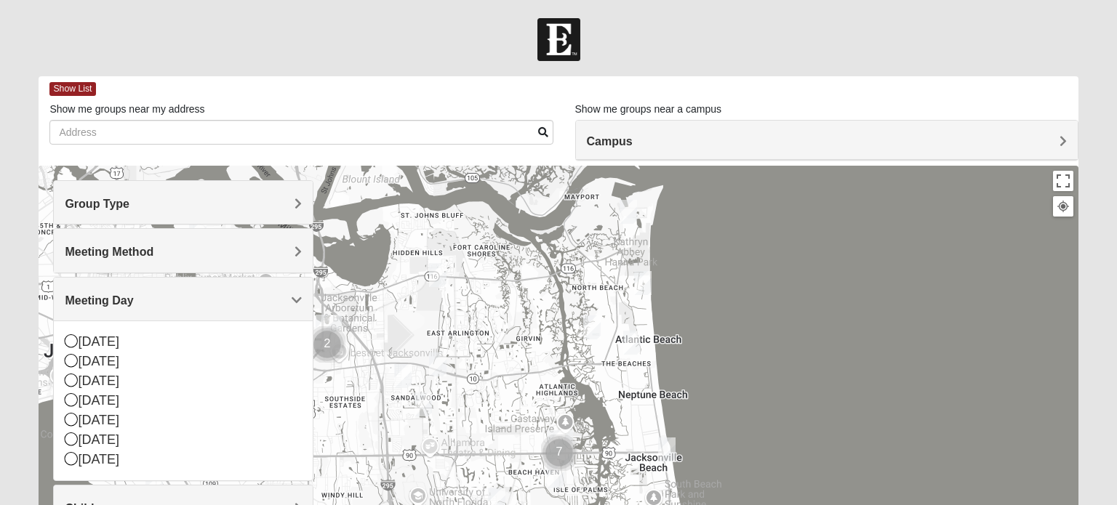
click at [173, 294] on h4 "Meeting Day" at bounding box center [183, 301] width 236 height 14
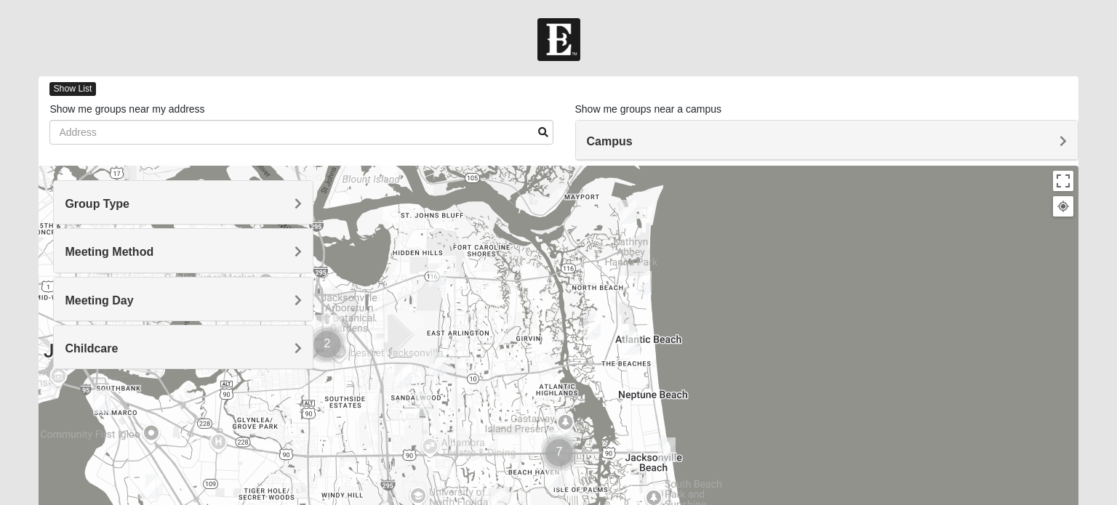
click at [79, 89] on span "Show List" at bounding box center [72, 89] width 46 height 14
